Goal: Register for event/course

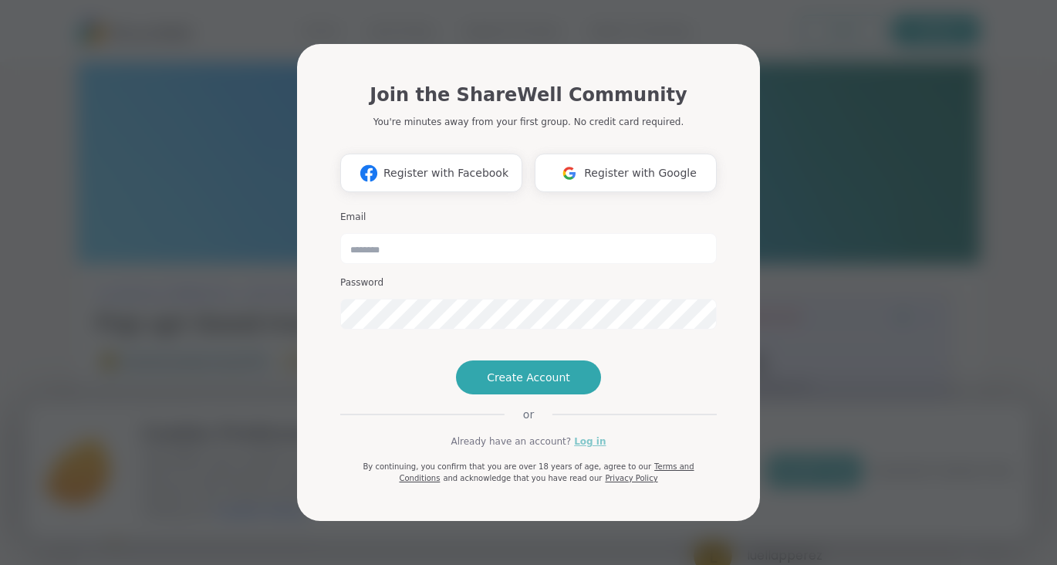
click at [579, 448] on link "Log in" at bounding box center [590, 441] width 32 height 14
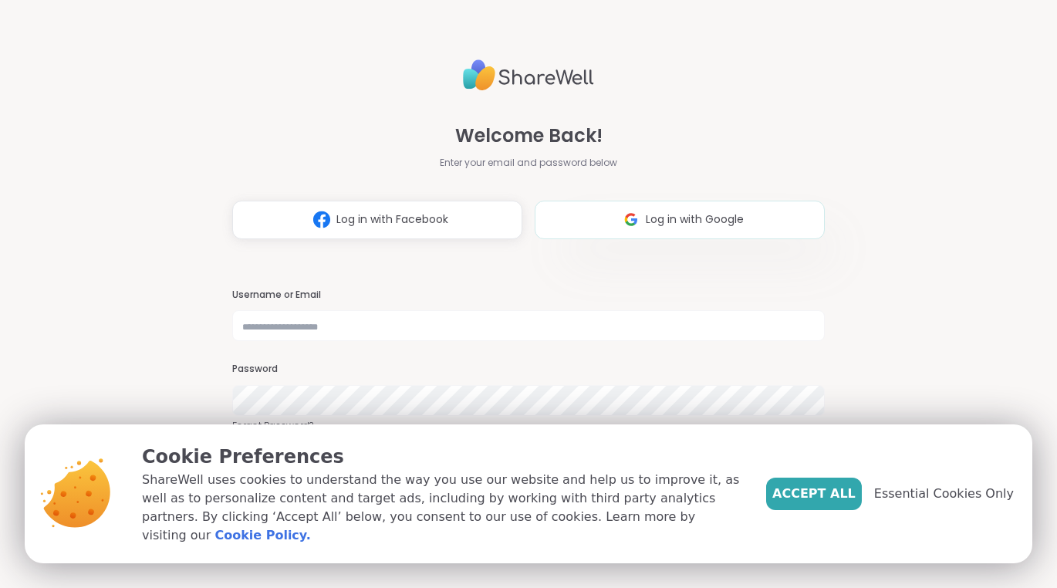
click at [646, 217] on span "Log in with Google" at bounding box center [695, 219] width 98 height 16
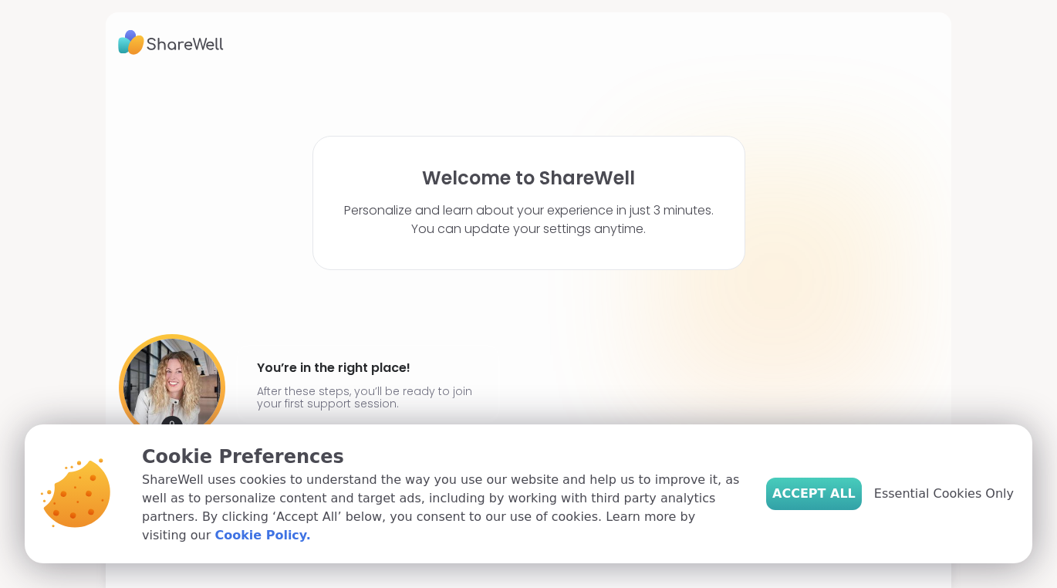
click at [803, 503] on span "Accept All" at bounding box center [813, 493] width 83 height 19
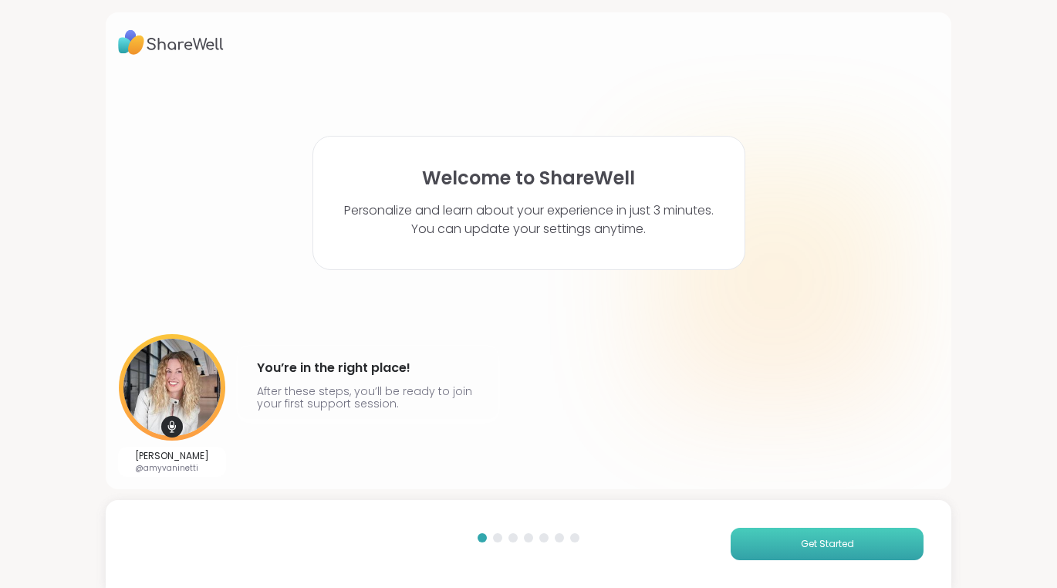
click at [807, 546] on span "Get Started" at bounding box center [827, 544] width 53 height 14
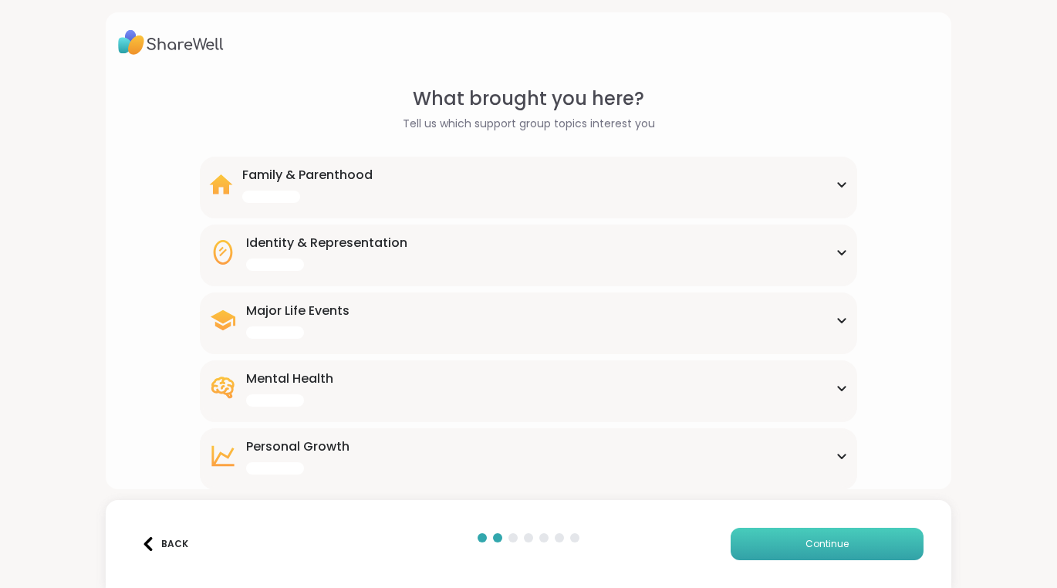
click at [805, 546] on span "Continue" at bounding box center [826, 544] width 43 height 14
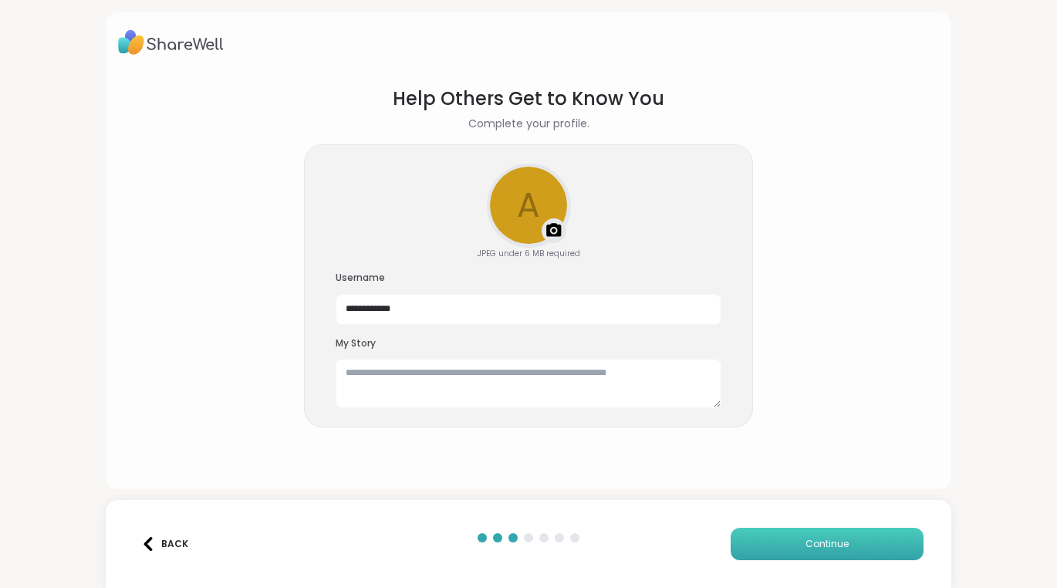
click at [805, 546] on span "Continue" at bounding box center [826, 544] width 43 height 14
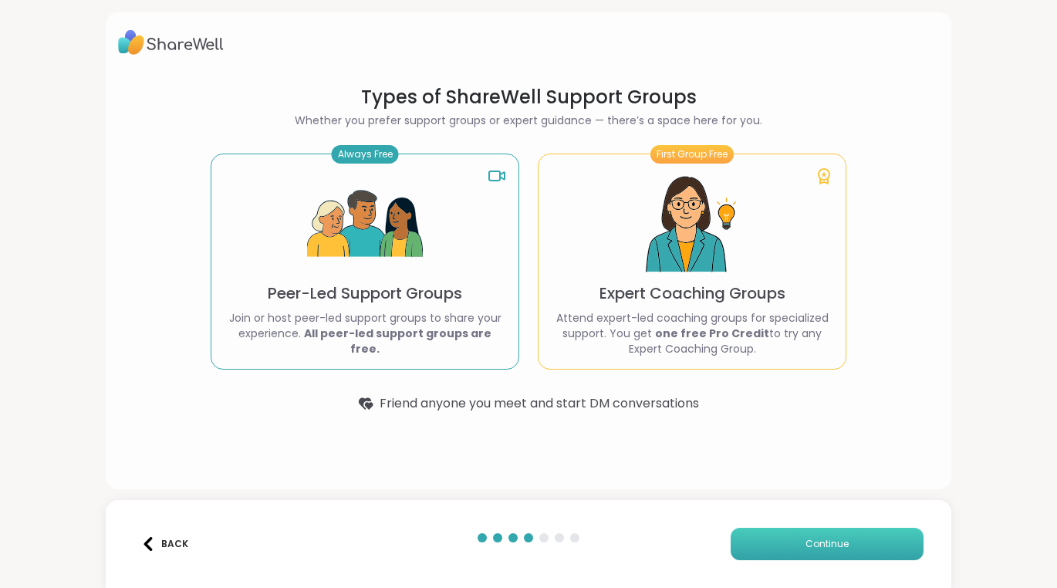
click at [807, 546] on span "Continue" at bounding box center [826, 544] width 43 height 14
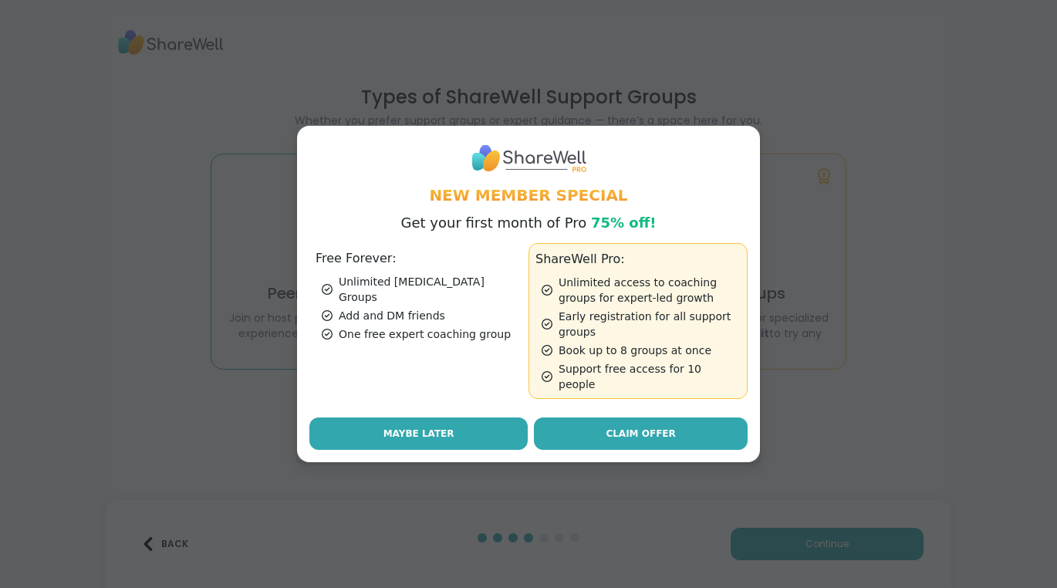
click at [489, 430] on button "Maybe Later" at bounding box center [418, 433] width 218 height 32
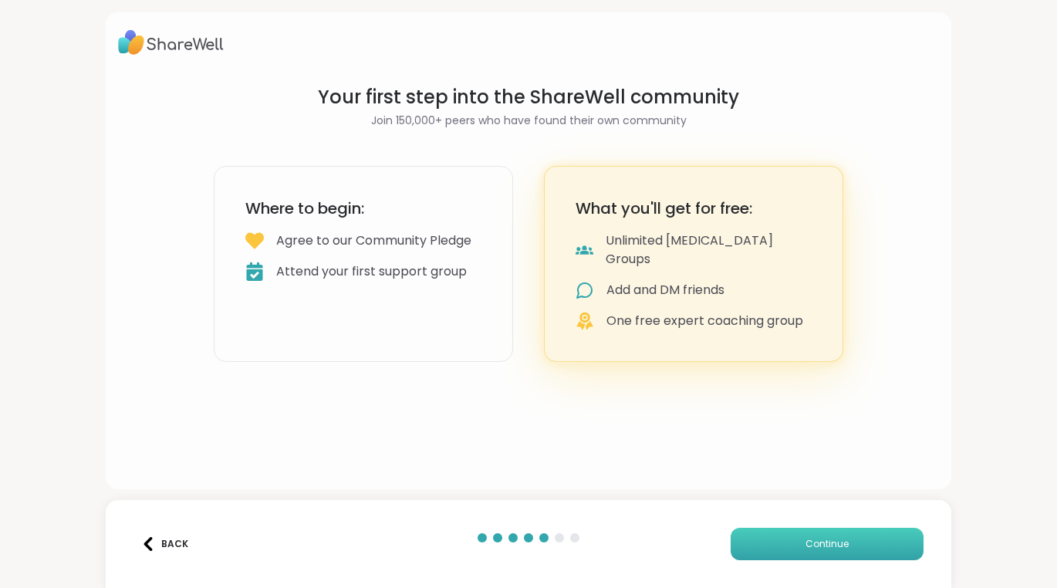
click at [740, 535] on button "Continue" at bounding box center [826, 544] width 193 height 32
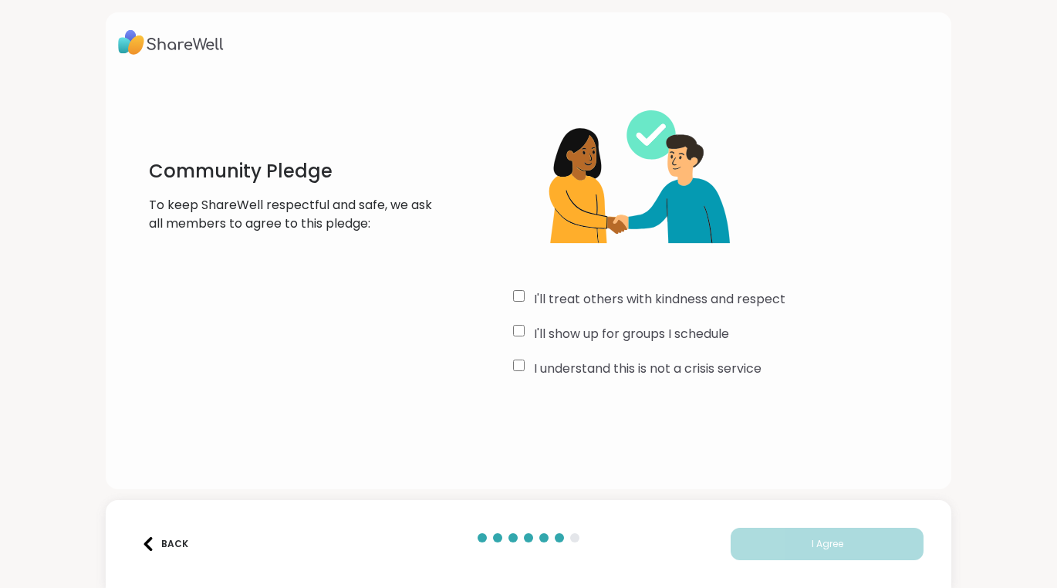
click at [524, 363] on div "I understand this is not a crisis service" at bounding box center [726, 368] width 426 height 19
click at [759, 551] on button "I Agree" at bounding box center [826, 544] width 193 height 32
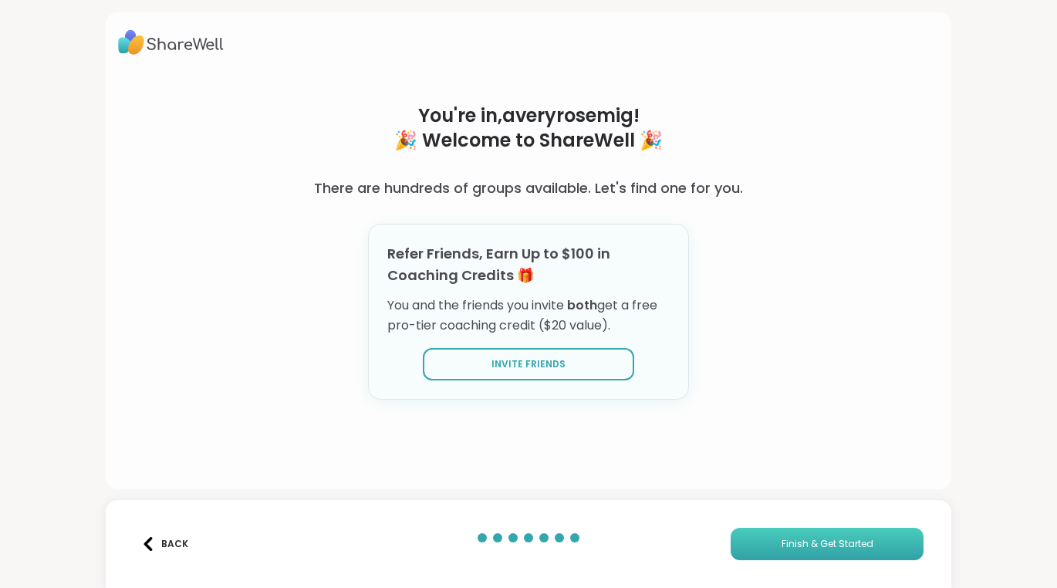
click at [778, 547] on button "Finish & Get Started" at bounding box center [826, 544] width 193 height 32
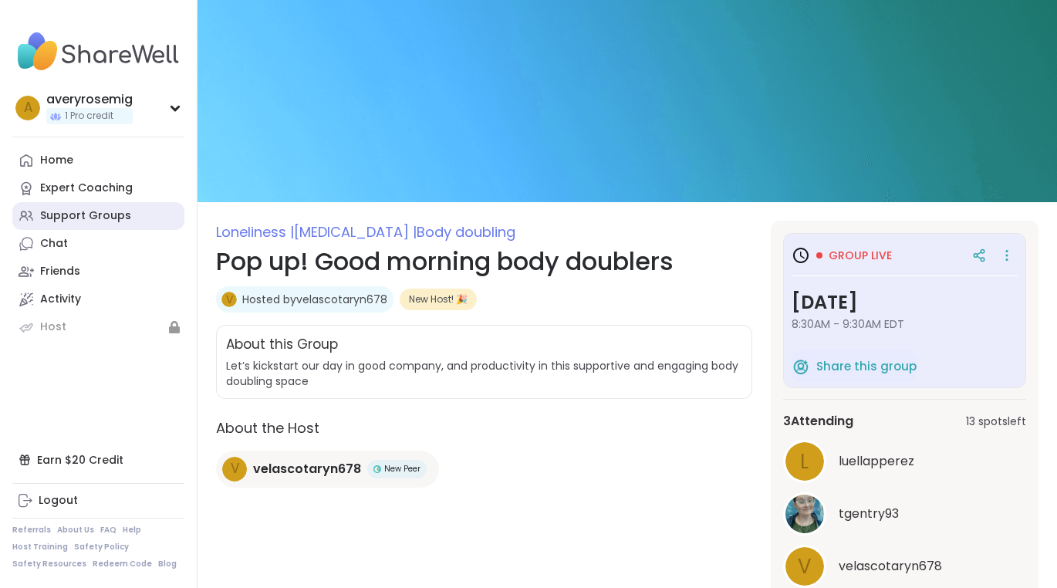
click at [130, 212] on link "Support Groups" at bounding box center [98, 216] width 172 height 28
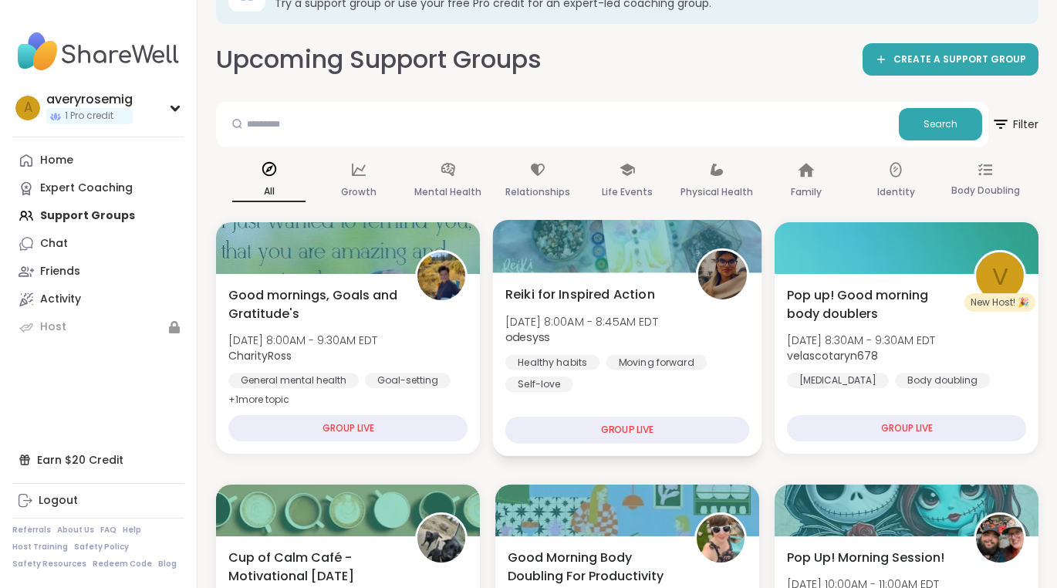
scroll to position [56, 0]
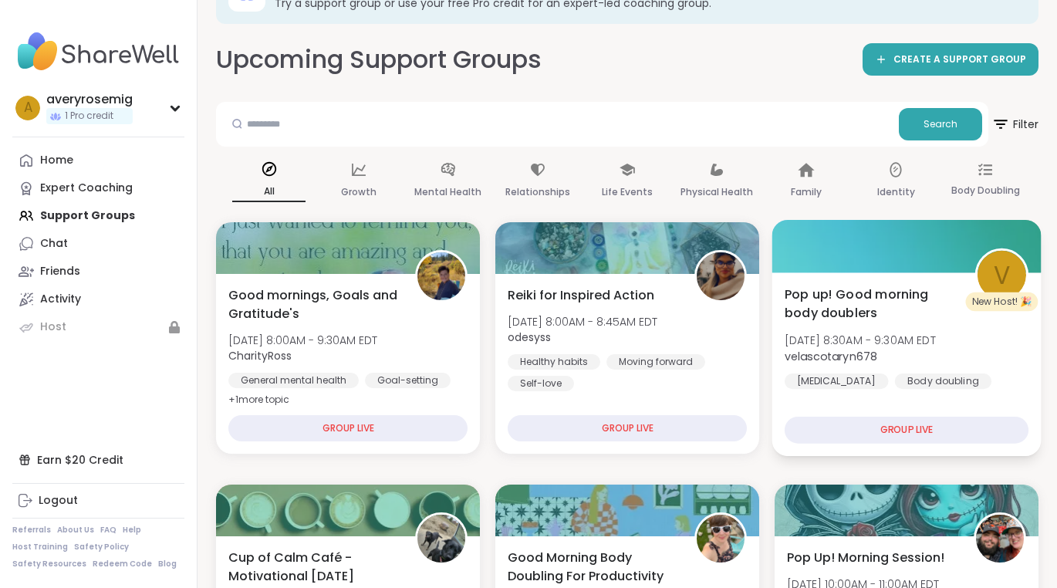
click at [850, 303] on span "Pop up! Good morning body doublers" at bounding box center [870, 304] width 173 height 38
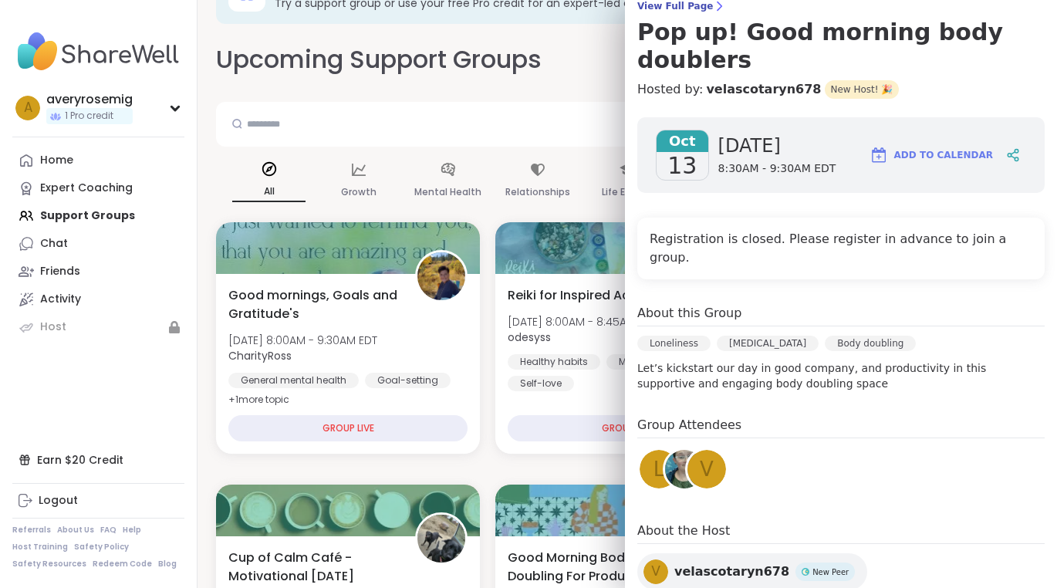
scroll to position [135, 0]
click at [754, 134] on span "[DATE]" at bounding box center [777, 146] width 118 height 25
click at [861, 127] on div "[DATE] [DATE] 8:30AM - 9:30AM EDT Add to Calendar" at bounding box center [840, 156] width 407 height 76
click at [726, 563] on span "velascotaryn678" at bounding box center [731, 572] width 115 height 19
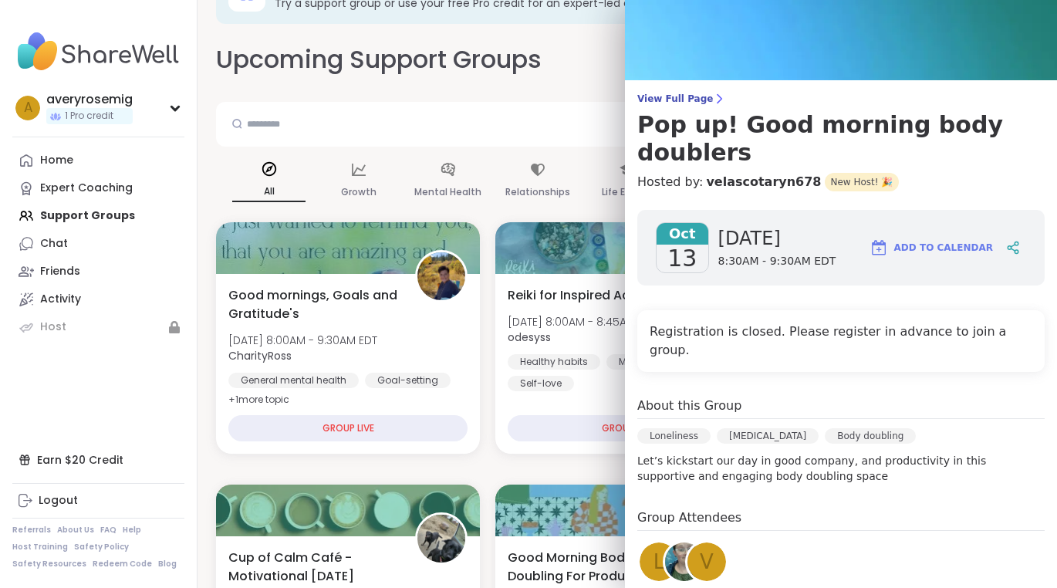
scroll to position [39, 0]
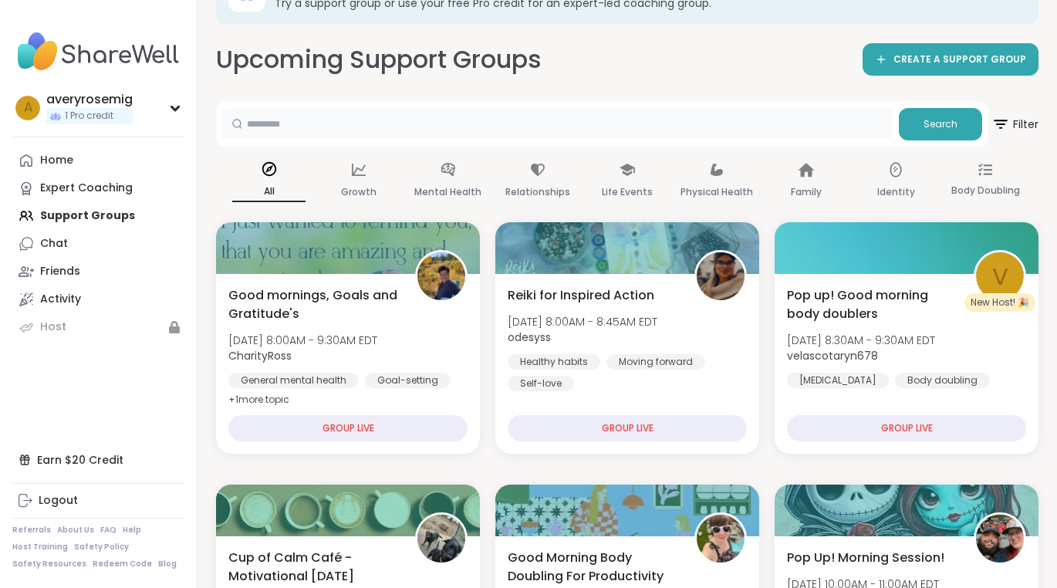
drag, startPoint x: 539, startPoint y: 113, endPoint x: 530, endPoint y: 113, distance: 9.3
click at [540, 113] on input "text" at bounding box center [557, 123] width 670 height 31
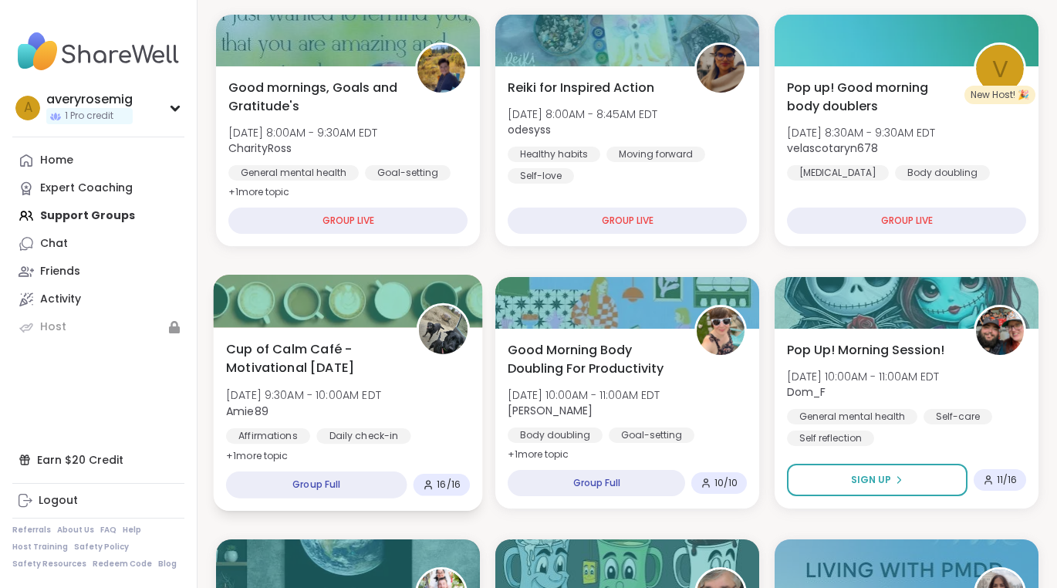
scroll to position [264, 0]
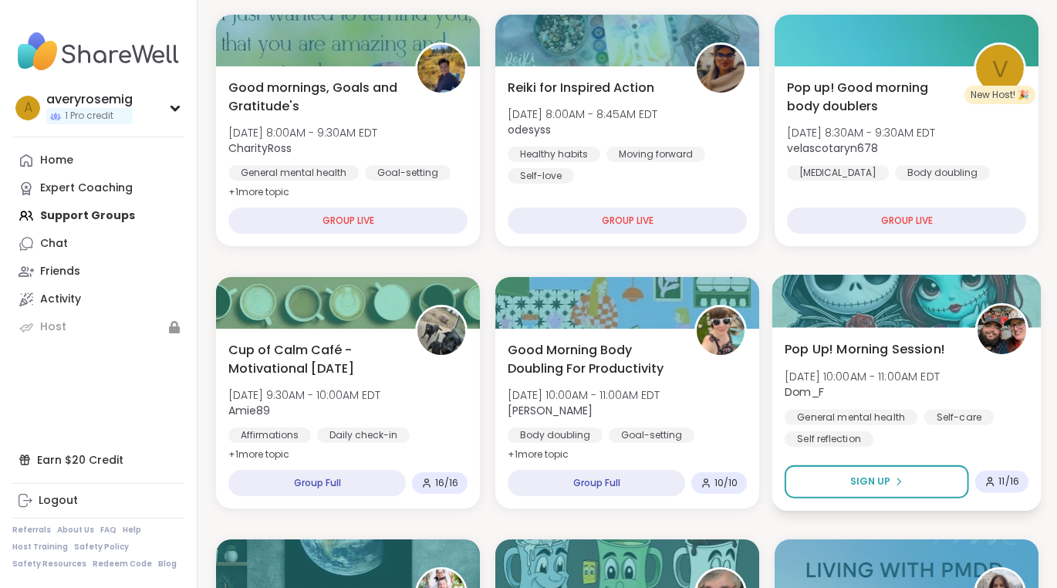
click at [850, 347] on span "Pop Up! Morning Session!" at bounding box center [864, 348] width 160 height 19
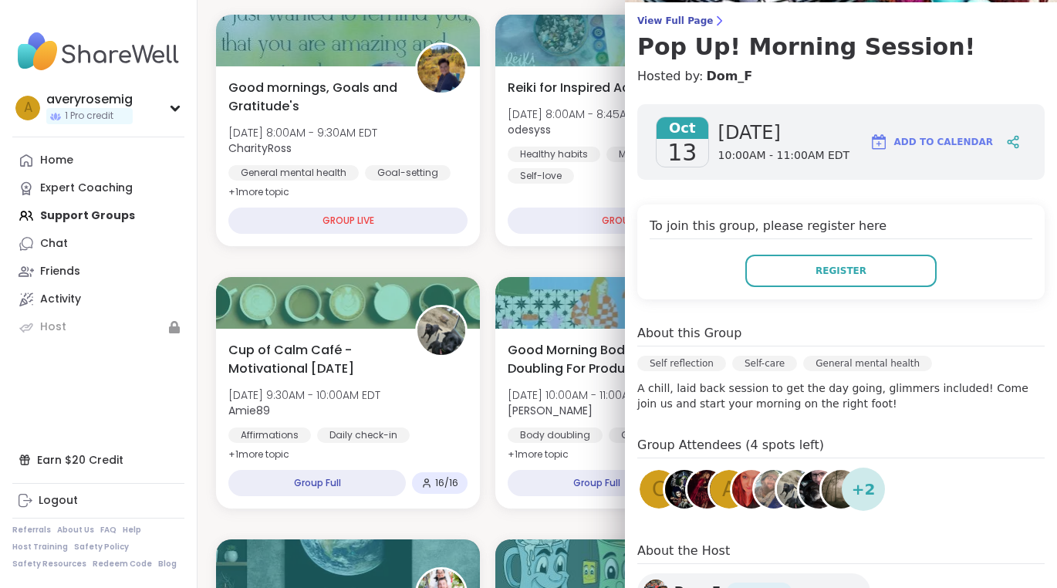
scroll to position [126, 0]
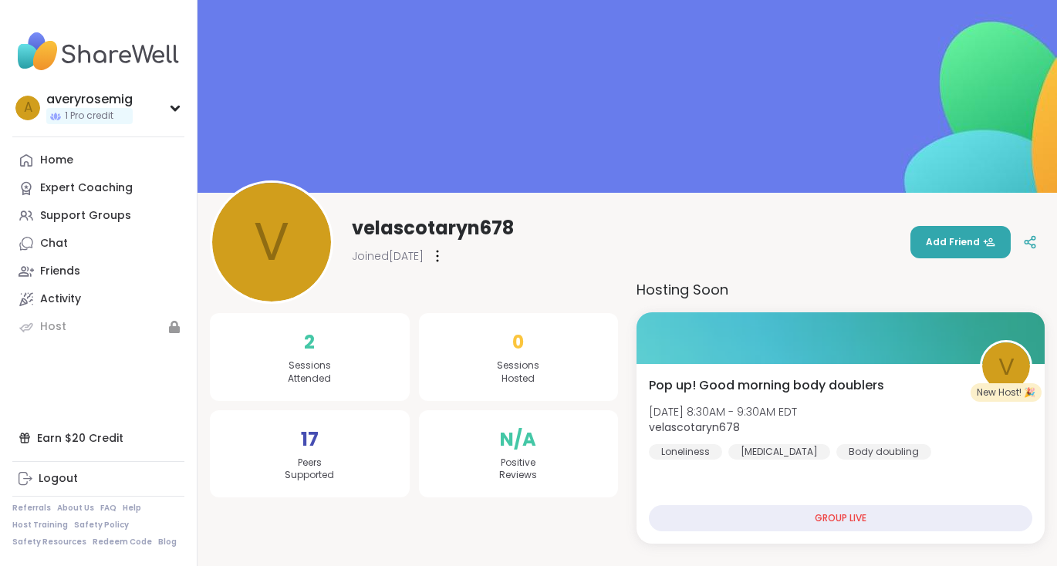
click at [949, 238] on span "Add Friend" at bounding box center [960, 242] width 69 height 14
